Goal: Task Accomplishment & Management: Use online tool/utility

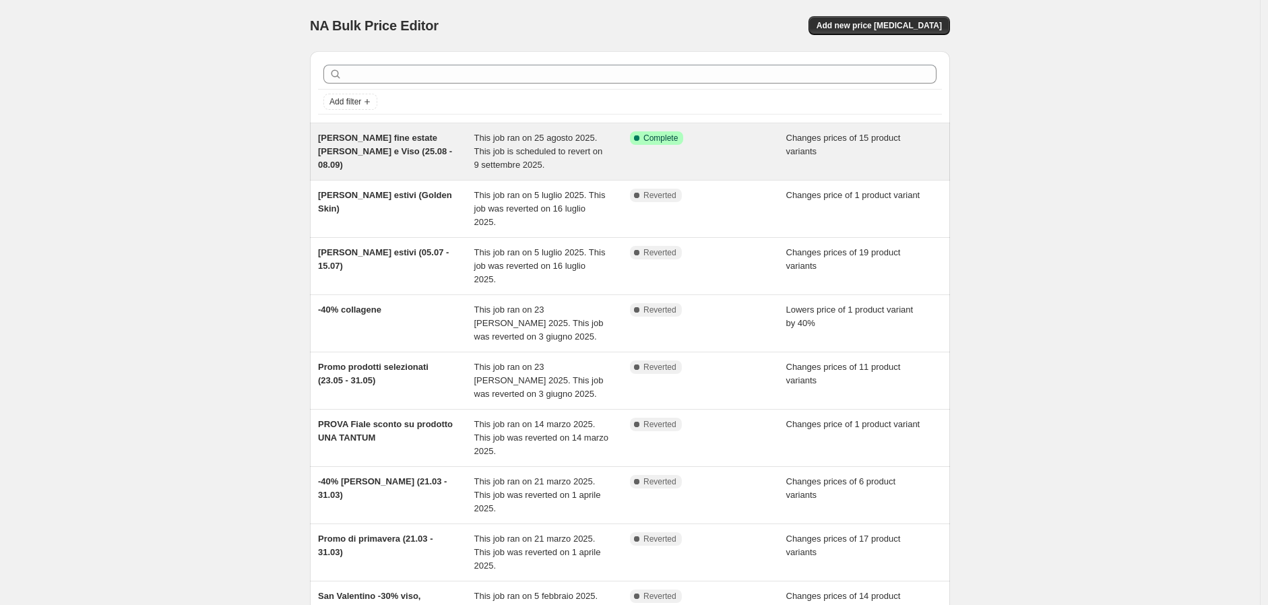
click at [393, 143] on span "Saldi fine estate su Solari e Viso (25.08 - 08.09)" at bounding box center [385, 151] width 134 height 37
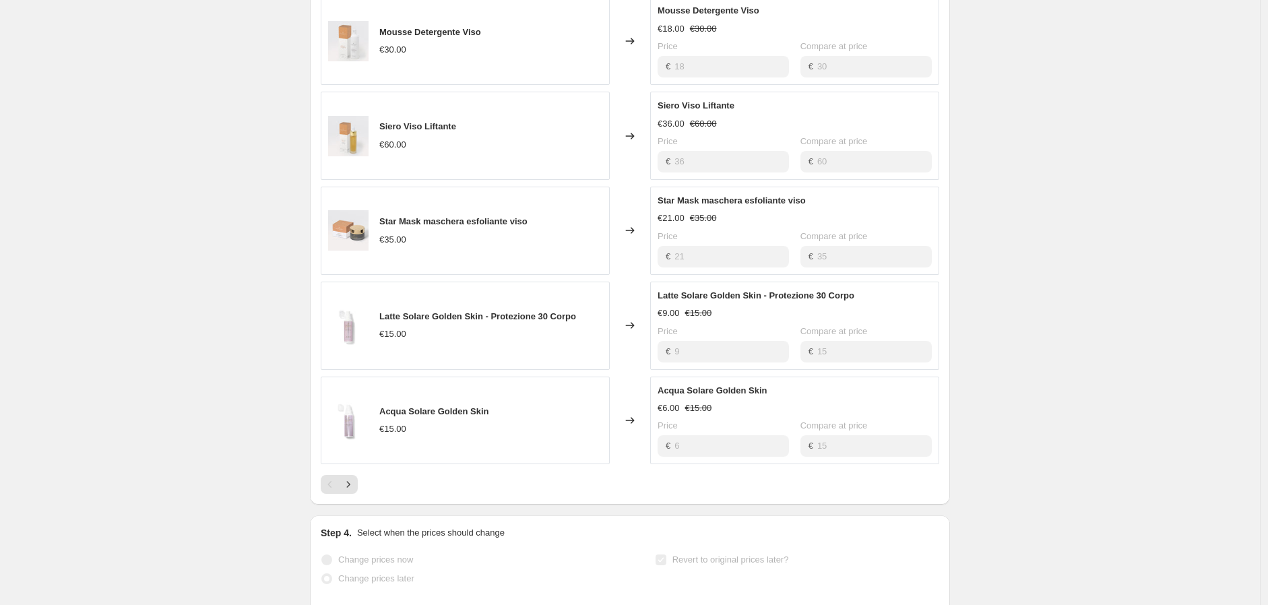
scroll to position [1504, 0]
